Goal: Use online tool/utility: Utilize a website feature to perform a specific function

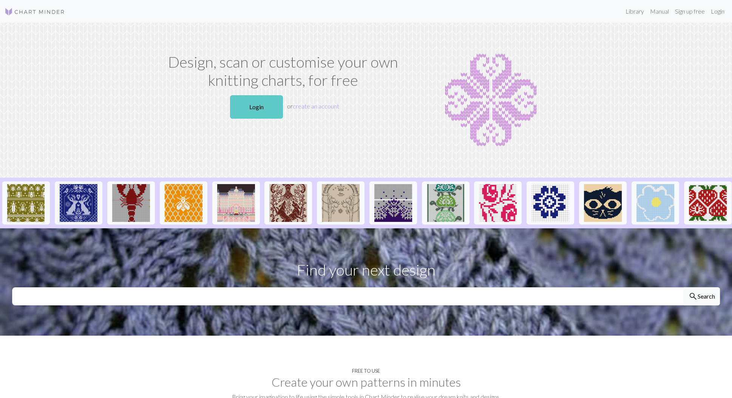
click at [274, 101] on link "Login" at bounding box center [256, 106] width 53 height 23
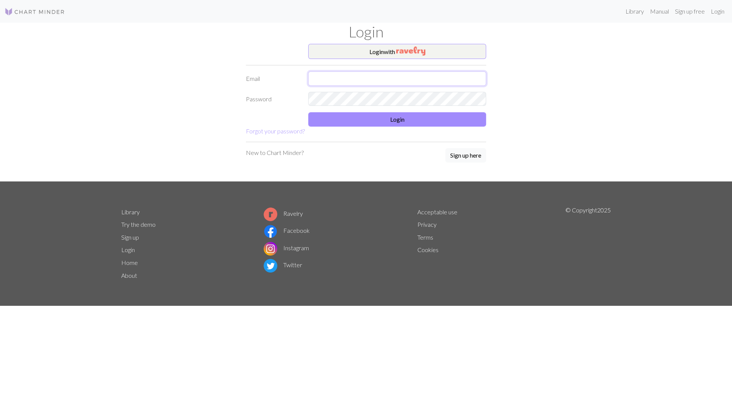
click at [342, 79] on input "text" at bounding box center [397, 78] width 178 height 14
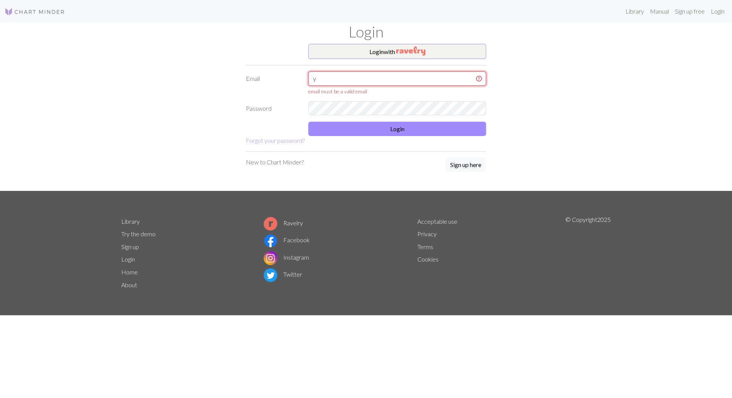
type input "[EMAIL_ADDRESS][DOMAIN_NAME]"
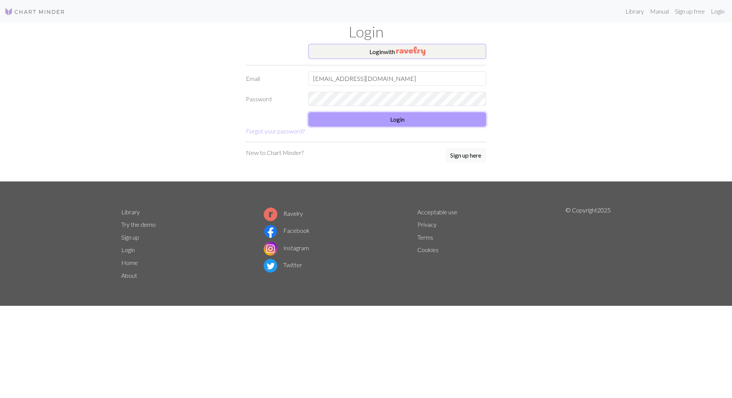
click at [412, 120] on button "Login" at bounding box center [397, 119] width 178 height 14
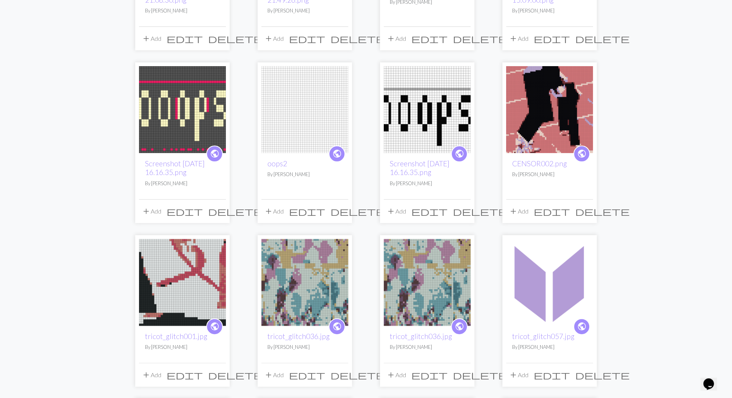
scroll to position [220, 0]
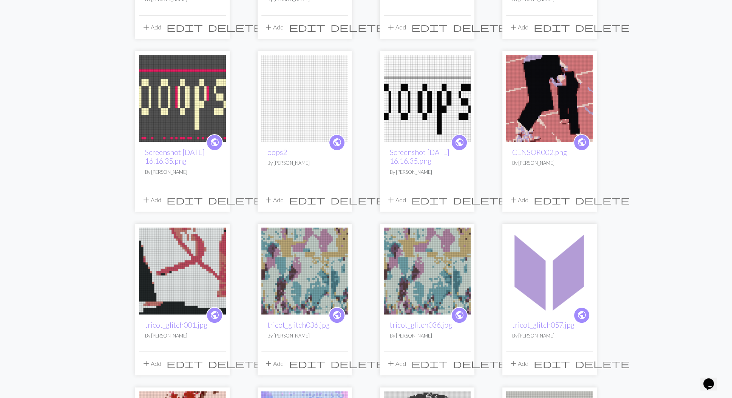
click at [312, 99] on img at bounding box center [305, 98] width 87 height 87
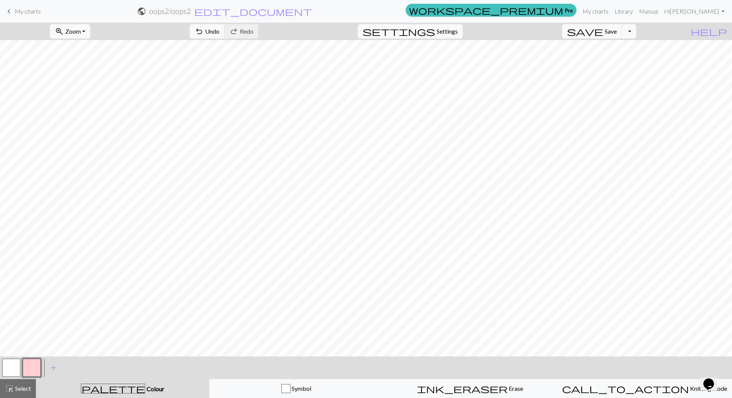
click at [112, 390] on span "palette" at bounding box center [112, 388] width 63 height 11
click at [114, 387] on span "palette" at bounding box center [112, 388] width 63 height 11
click at [35, 366] on button "button" at bounding box center [32, 368] width 18 height 18
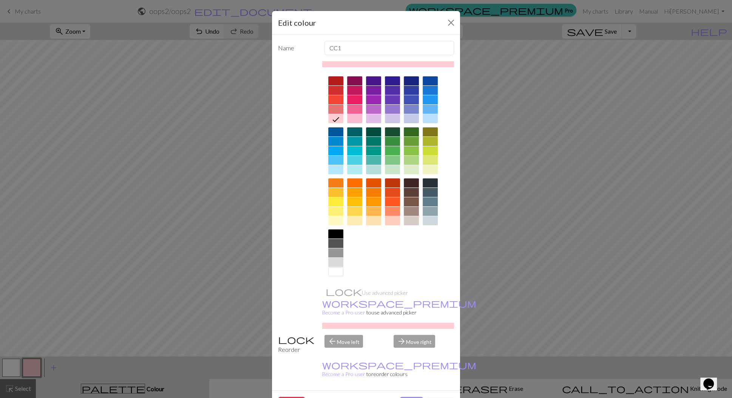
click at [355, 100] on div at bounding box center [354, 99] width 15 height 9
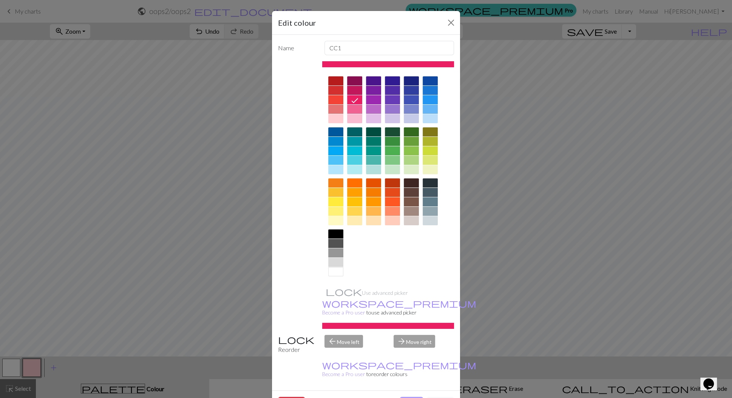
click at [412, 397] on button "Done" at bounding box center [412, 404] width 24 height 14
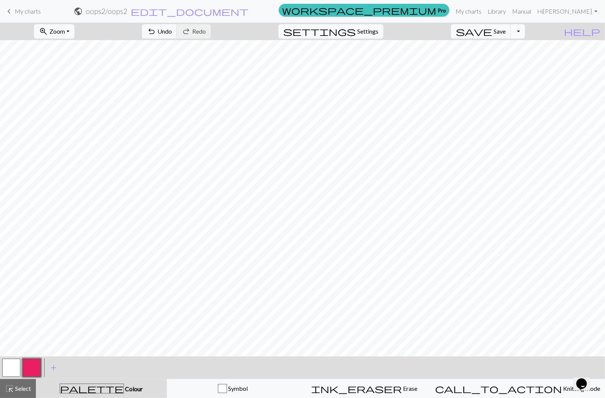
click at [525, 29] on button "Toggle Dropdown" at bounding box center [518, 31] width 14 height 14
click at [65, 31] on span "Zoom" at bounding box center [57, 31] width 15 height 7
click at [60, 90] on button "50%" at bounding box center [64, 90] width 60 height 12
click at [65, 32] on span "Zoom" at bounding box center [57, 31] width 15 height 7
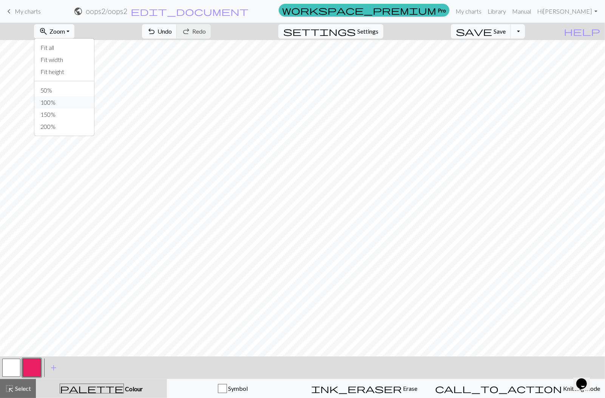
click at [70, 99] on button "100%" at bounding box center [64, 102] width 60 height 12
click at [156, 30] on span "undo" at bounding box center [151, 31] width 9 height 11
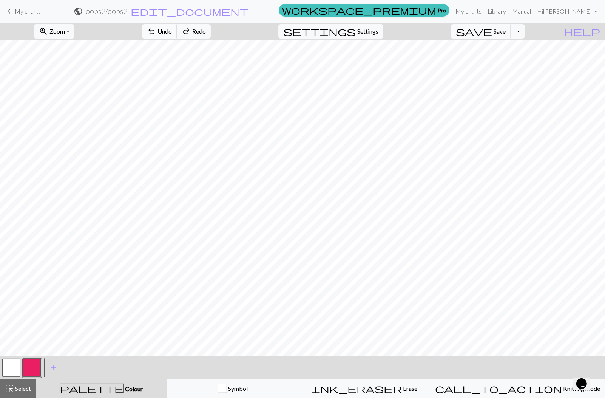
click at [156, 30] on span "undo" at bounding box center [151, 31] width 9 height 11
